Goal: Transaction & Acquisition: Purchase product/service

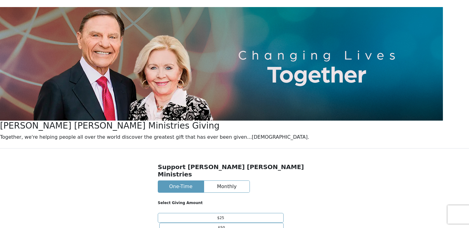
scroll to position [61, 0]
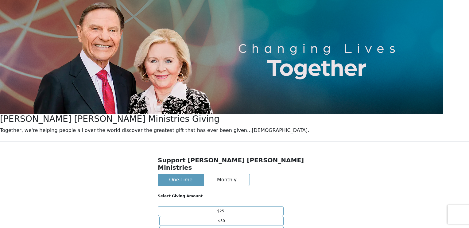
type input "150.00"
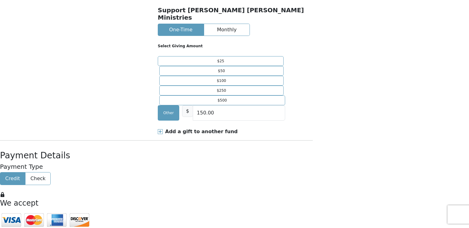
scroll to position [215, 0]
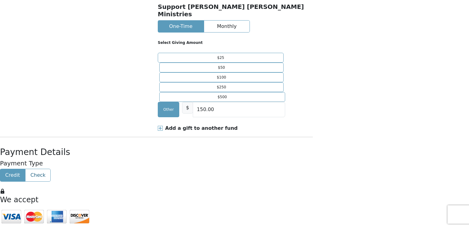
click at [50, 169] on button "Check" at bounding box center [37, 175] width 25 height 12
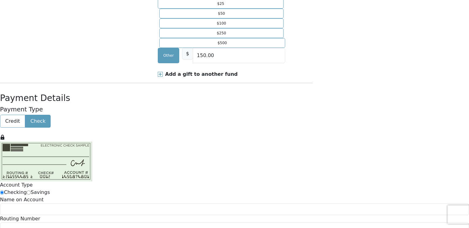
scroll to position [276, 0]
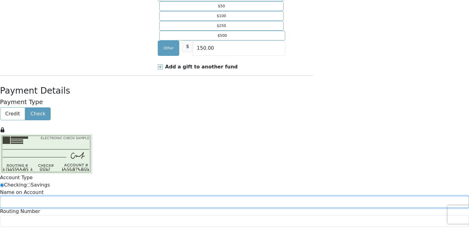
click at [159, 196] on input at bounding box center [234, 202] width 469 height 12
type input "[PERSON_NAME] or [PERSON_NAME]"
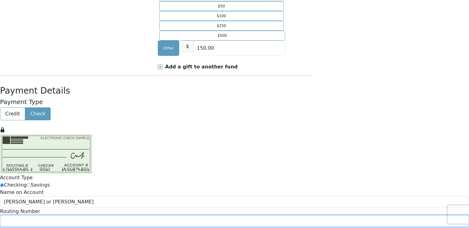
click at [186, 215] on input at bounding box center [234, 221] width 469 height 12
type input "101006699"
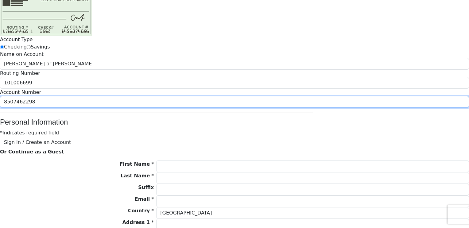
scroll to position [445, 0]
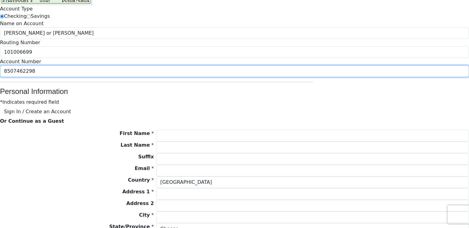
type input "8507462298"
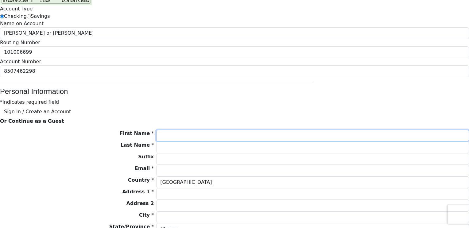
click at [210, 130] on input "First Name *" at bounding box center [312, 136] width 312 height 12
type input "[PERSON_NAME]"
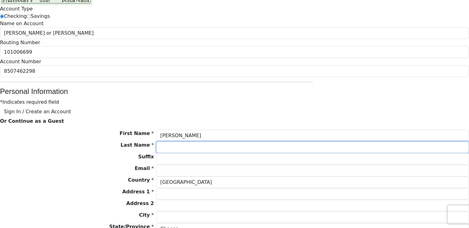
type input "[PERSON_NAME]"
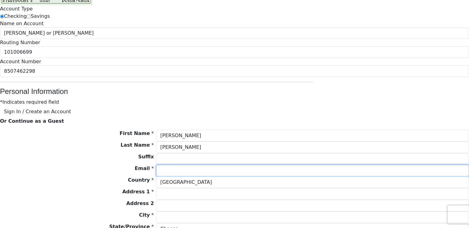
type input "[EMAIL_ADDRESS][DOMAIN_NAME]"
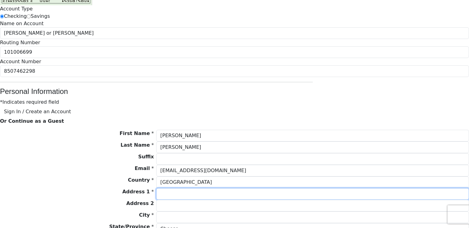
type input "[STREET_ADDRESS][PERSON_NAME]"
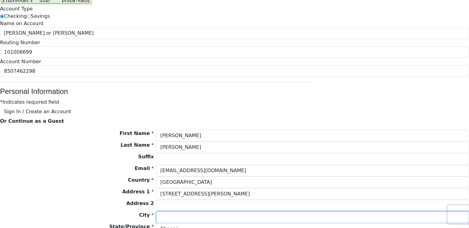
type input "[GEOGRAPHIC_DATA]"
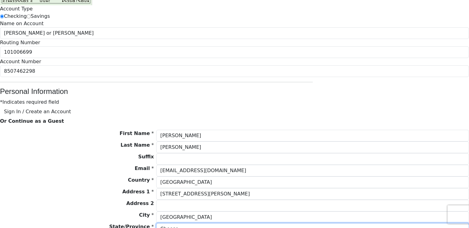
select select "MO"
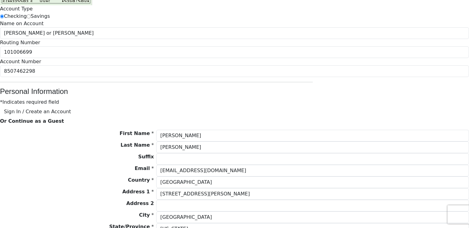
type input "63549"
type input "6609566819"
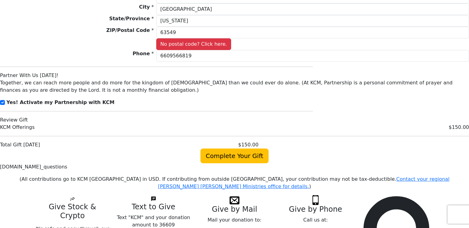
scroll to position [659, 0]
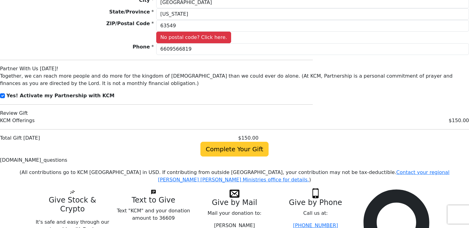
click at [244, 147] on span "Complete Your Gift" at bounding box center [234, 149] width 68 height 15
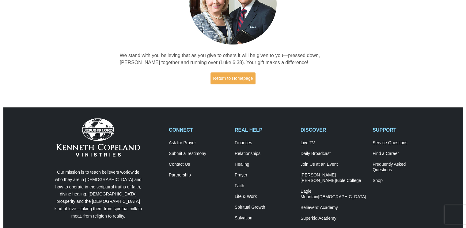
scroll to position [31, 0]
